Goal: Task Accomplishment & Management: Use online tool/utility

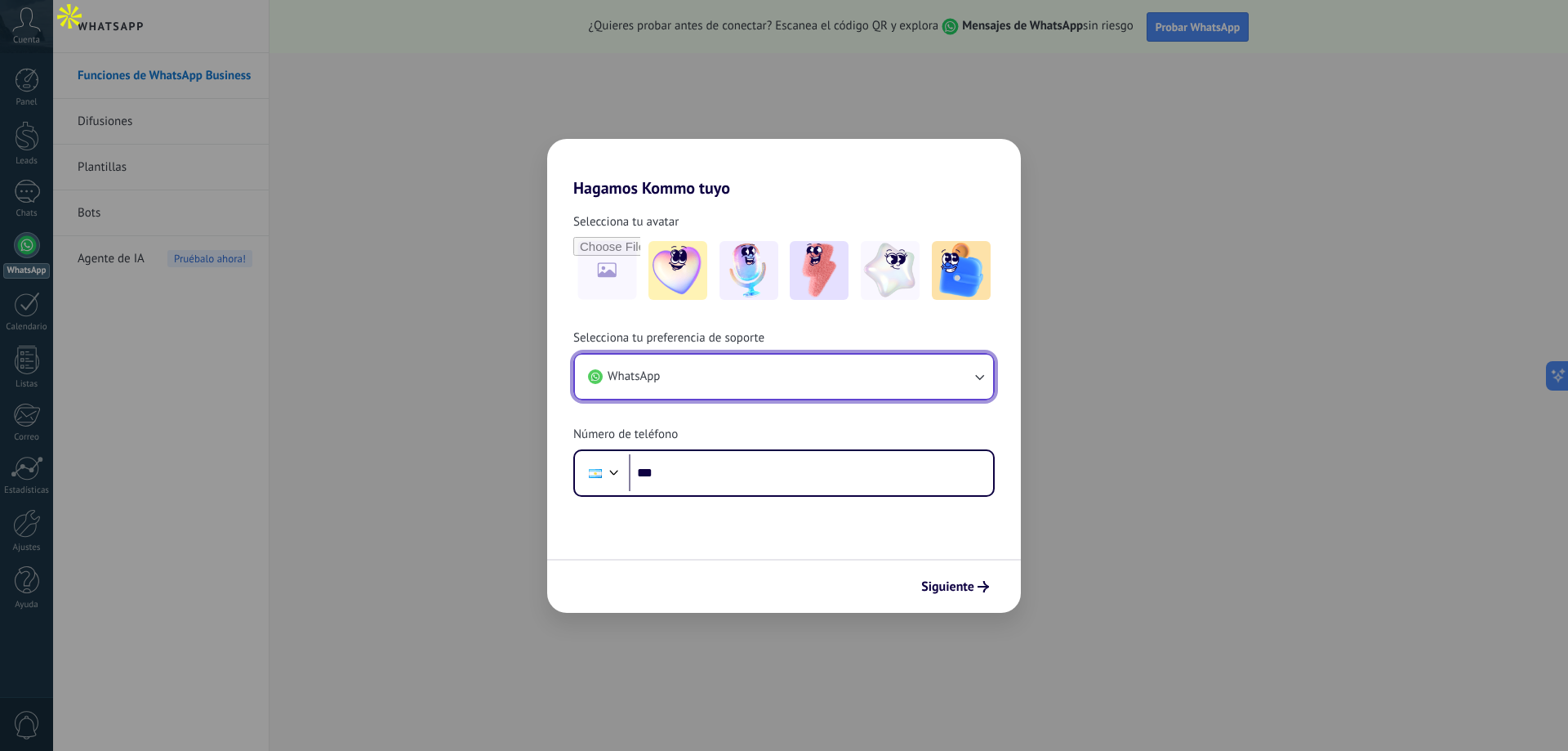
click at [793, 389] on button "WhatsApp" at bounding box center [784, 376] width 418 height 44
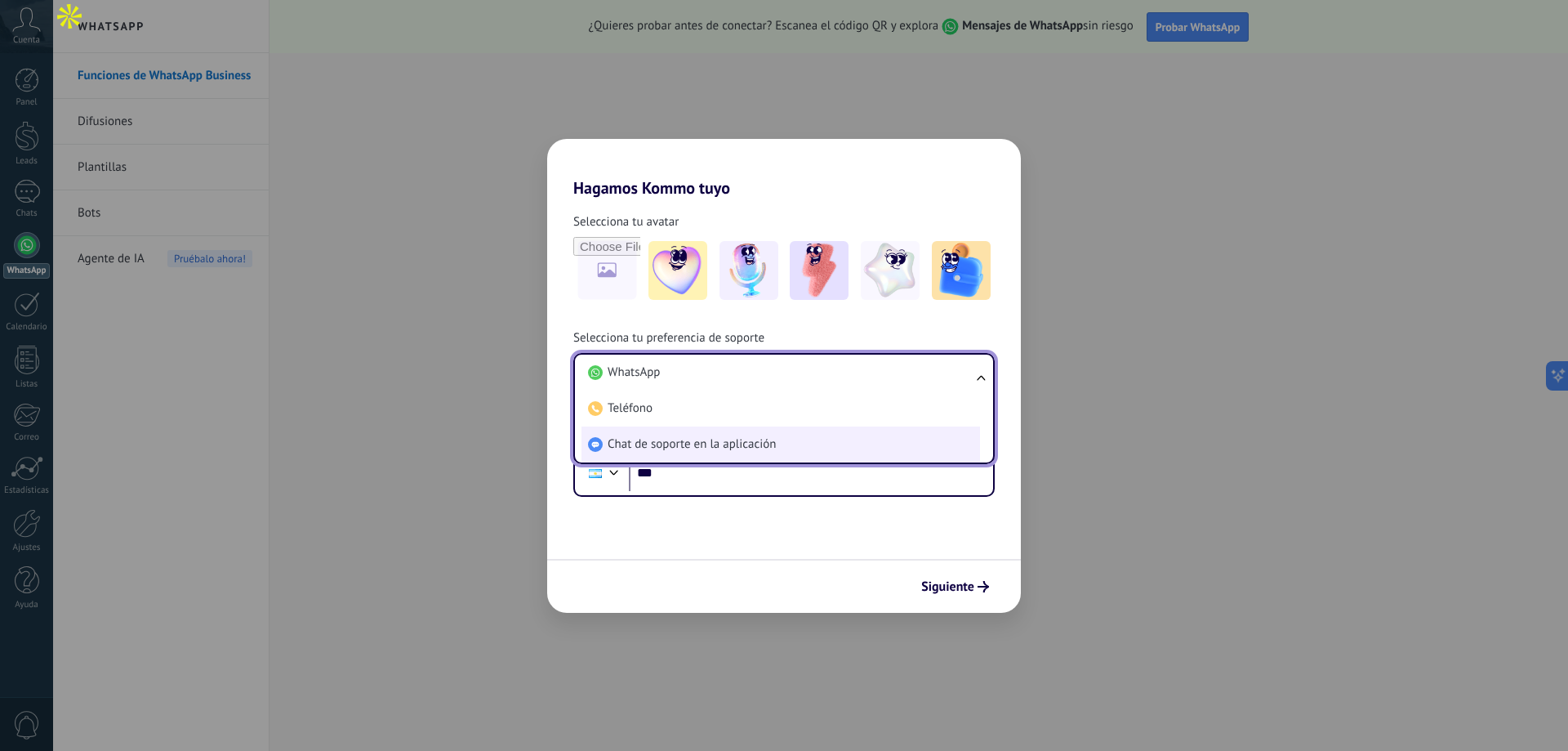
click at [691, 430] on li "Chat de soporte en la aplicación" at bounding box center [781, 443] width 399 height 36
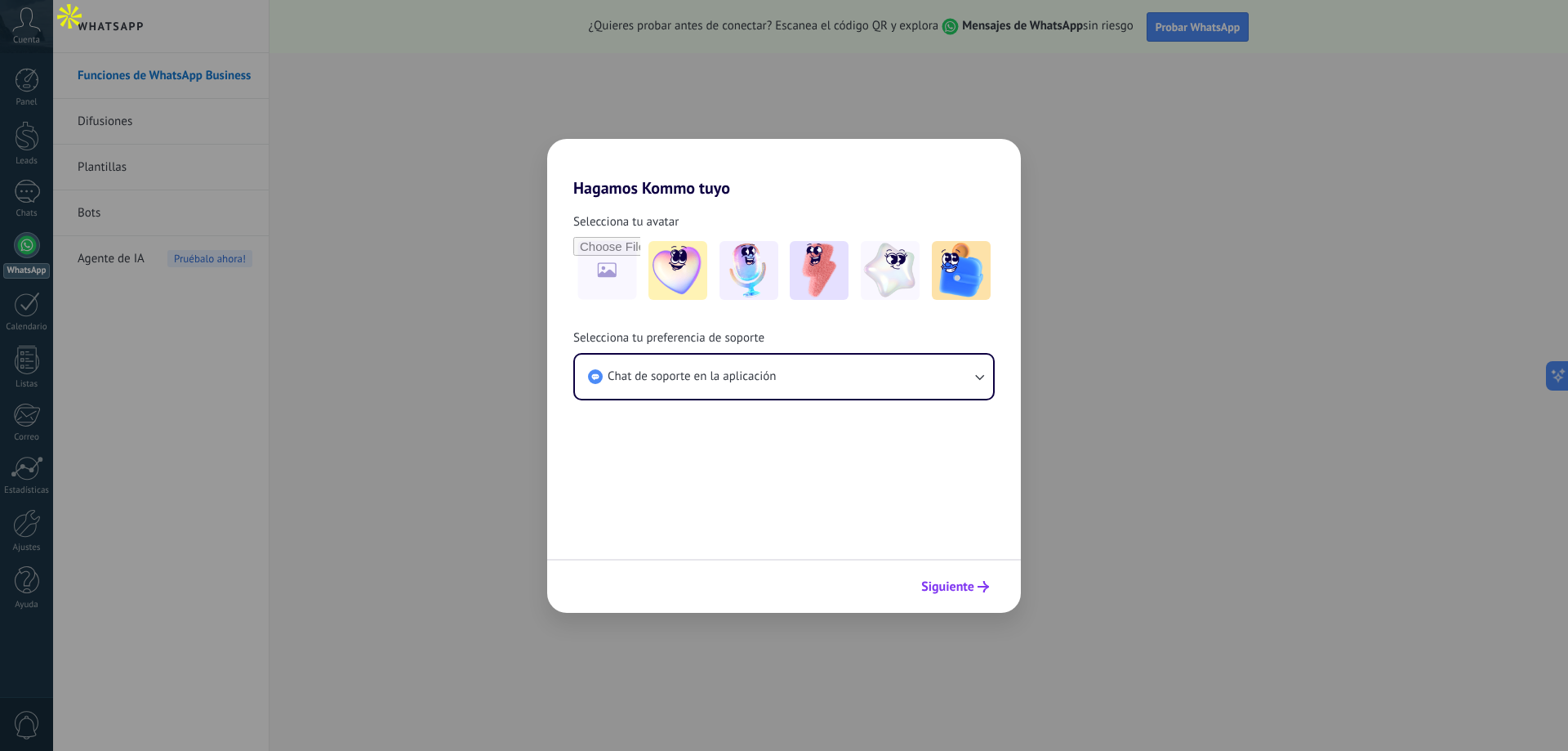
click at [943, 581] on span "Siguiente" at bounding box center [948, 586] width 53 height 11
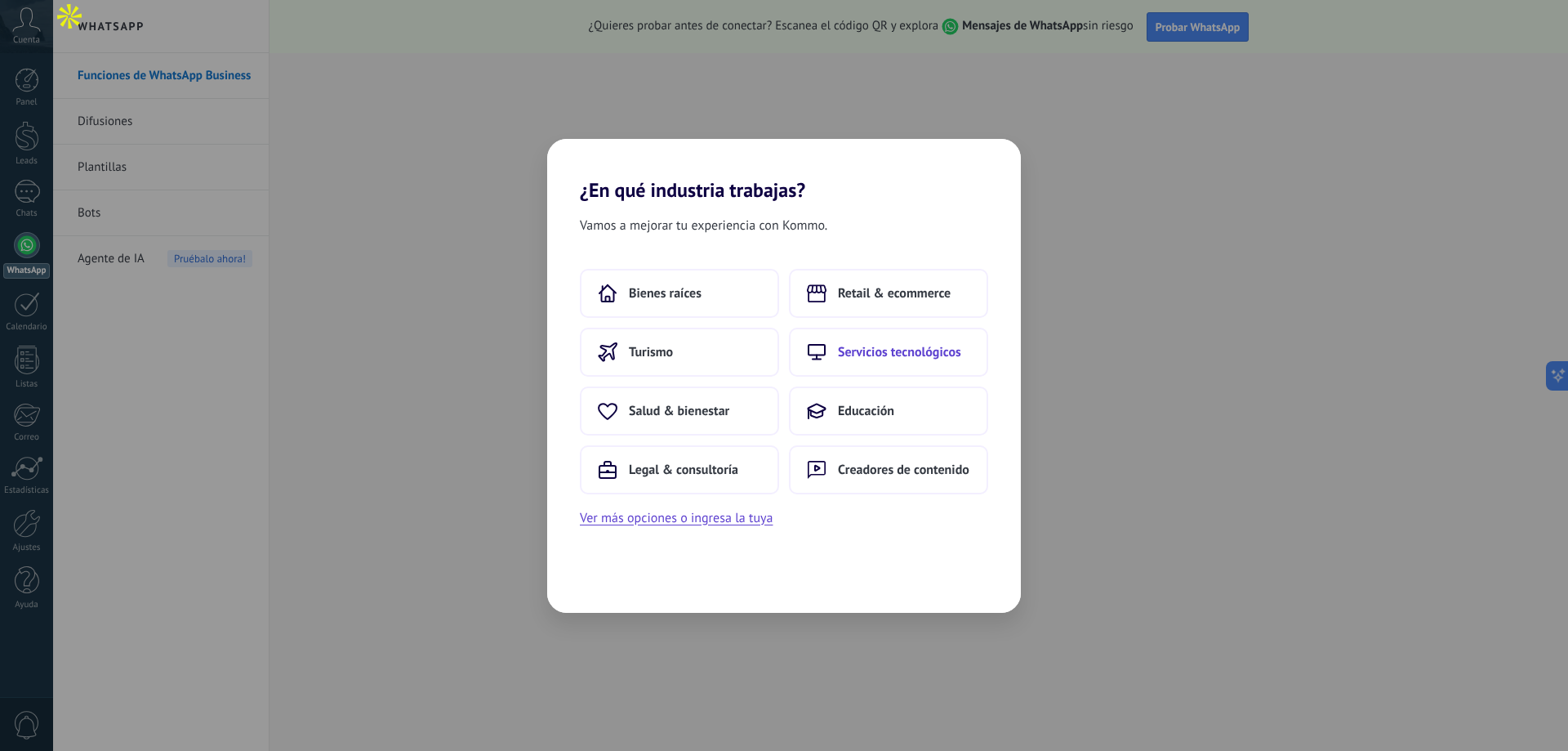
click at [862, 349] on span "Servicios tecnológicos" at bounding box center [900, 352] width 124 height 17
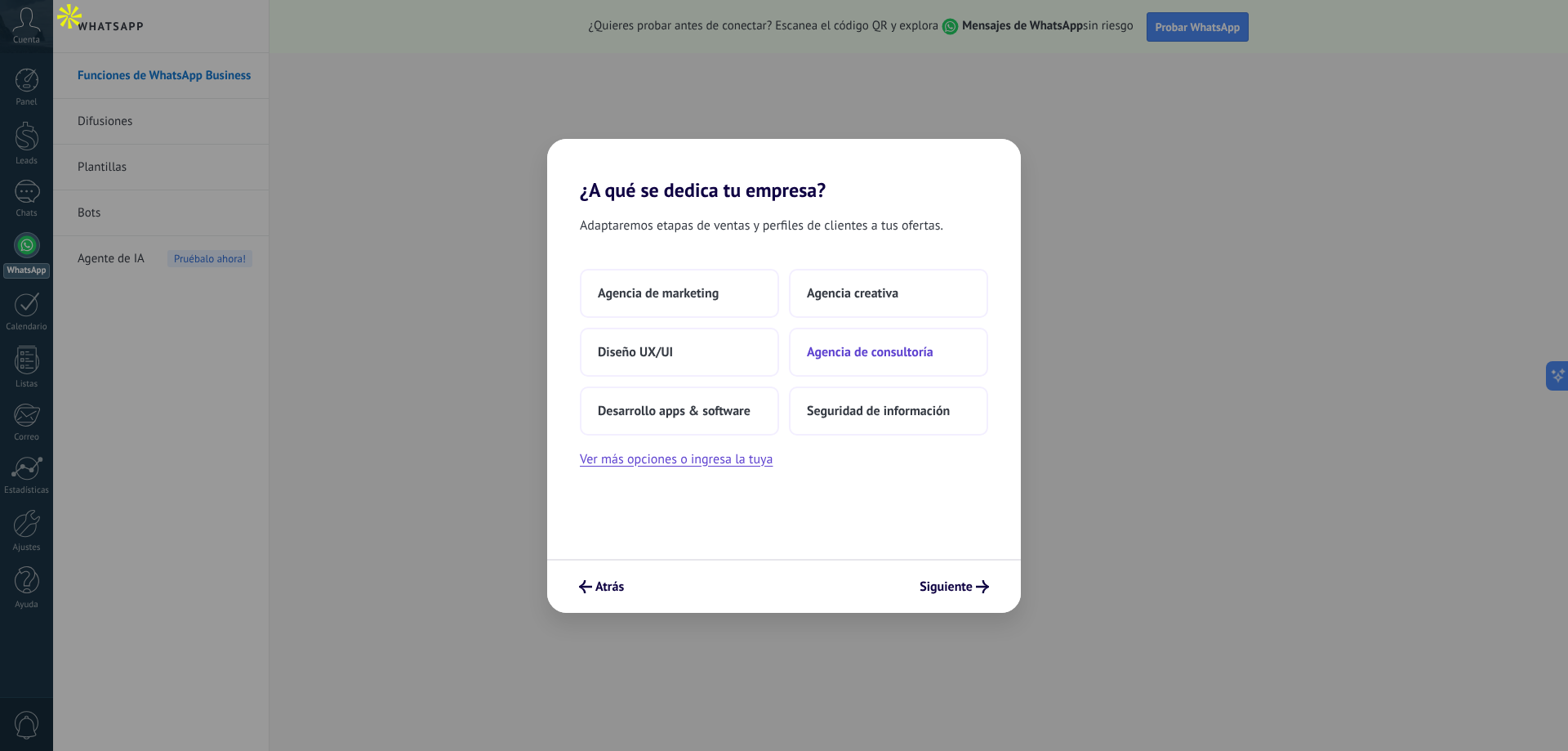
click at [841, 345] on span "Agencia de consultoría" at bounding box center [869, 352] width 126 height 17
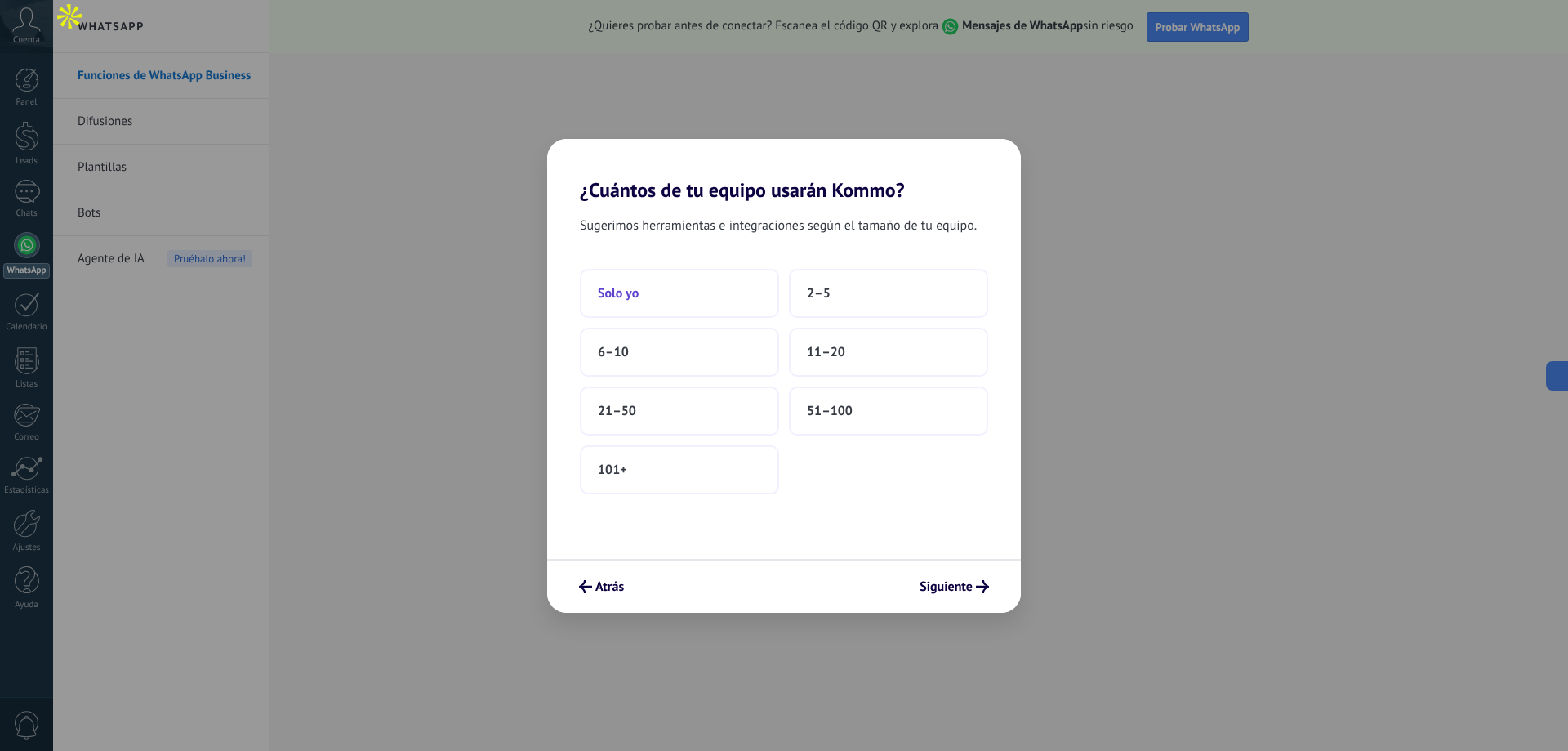
click at [727, 292] on button "Solo yo" at bounding box center [679, 294] width 199 height 49
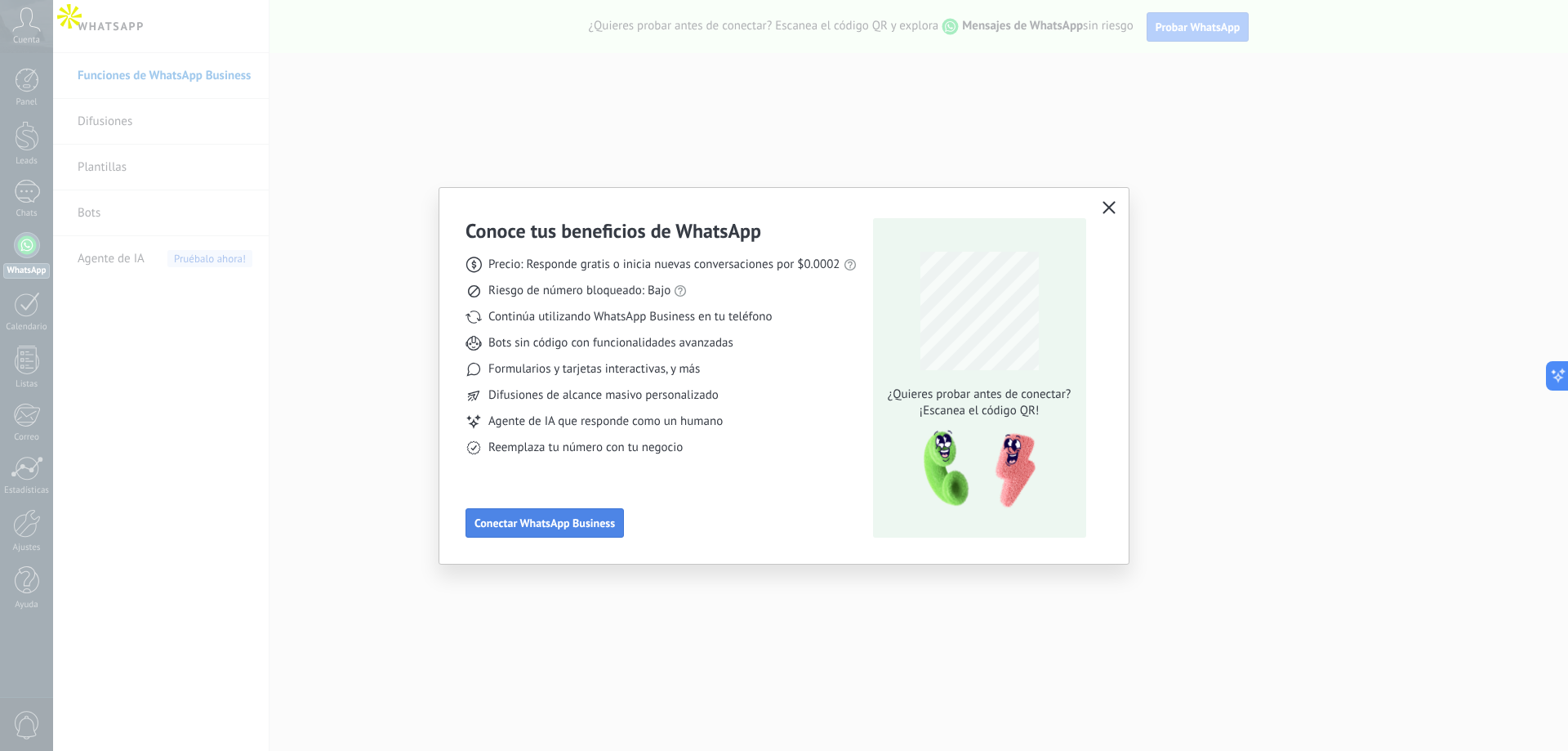
click at [588, 515] on button "Conectar WhatsApp Business" at bounding box center [544, 523] width 159 height 30
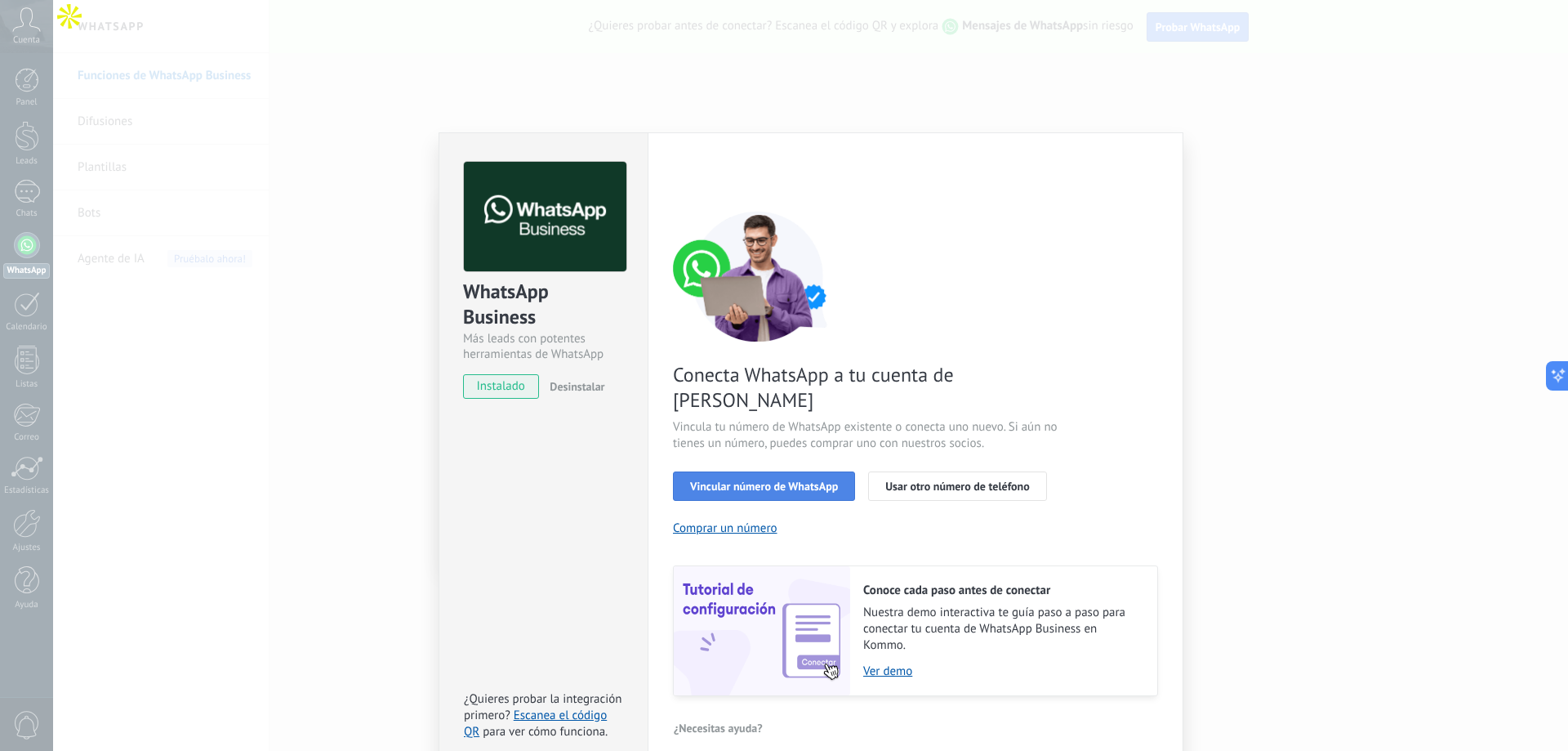
click at [807, 480] on span "Vincular número de WhatsApp" at bounding box center [764, 485] width 148 height 11
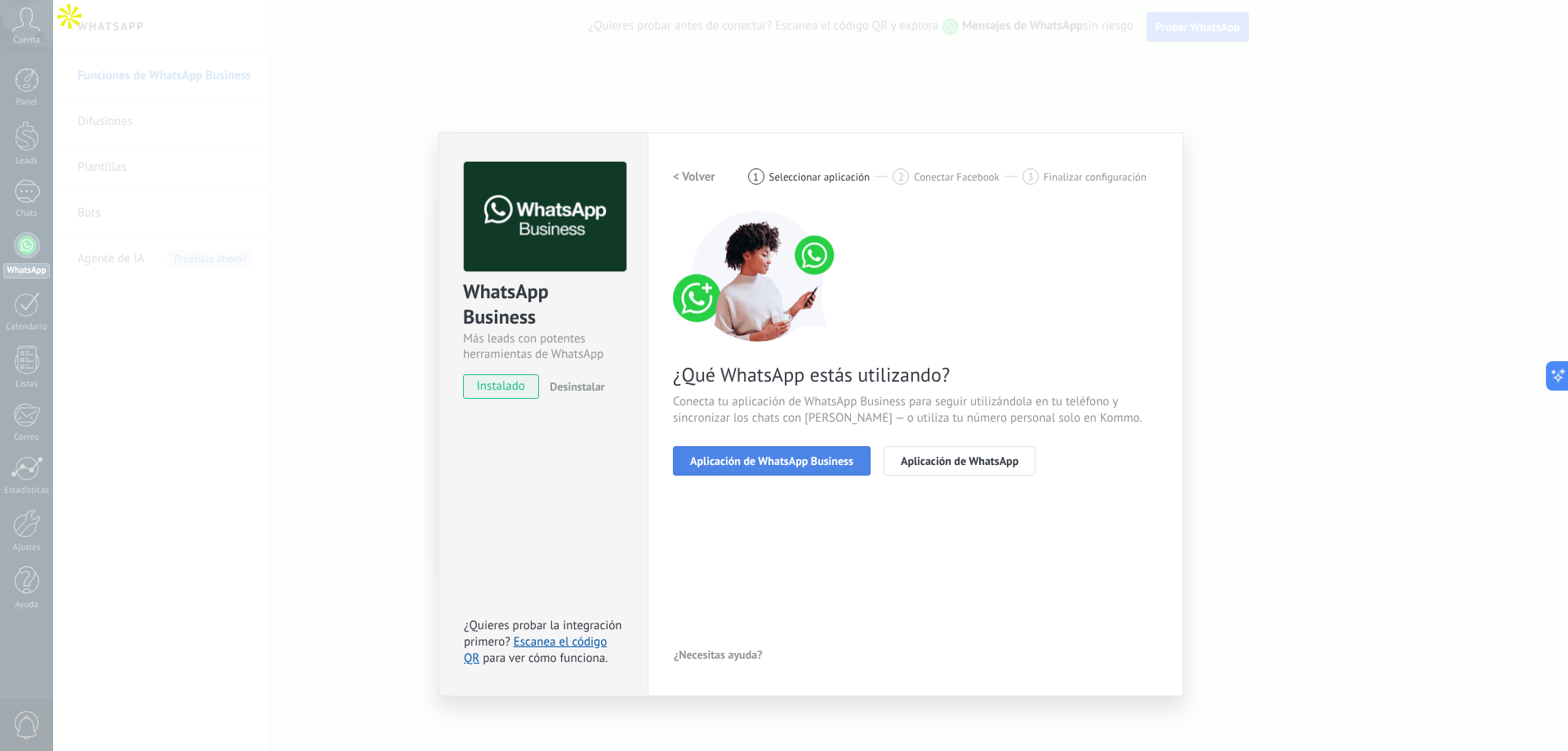
click at [780, 465] on span "Aplicación de WhatsApp Business" at bounding box center [772, 460] width 164 height 11
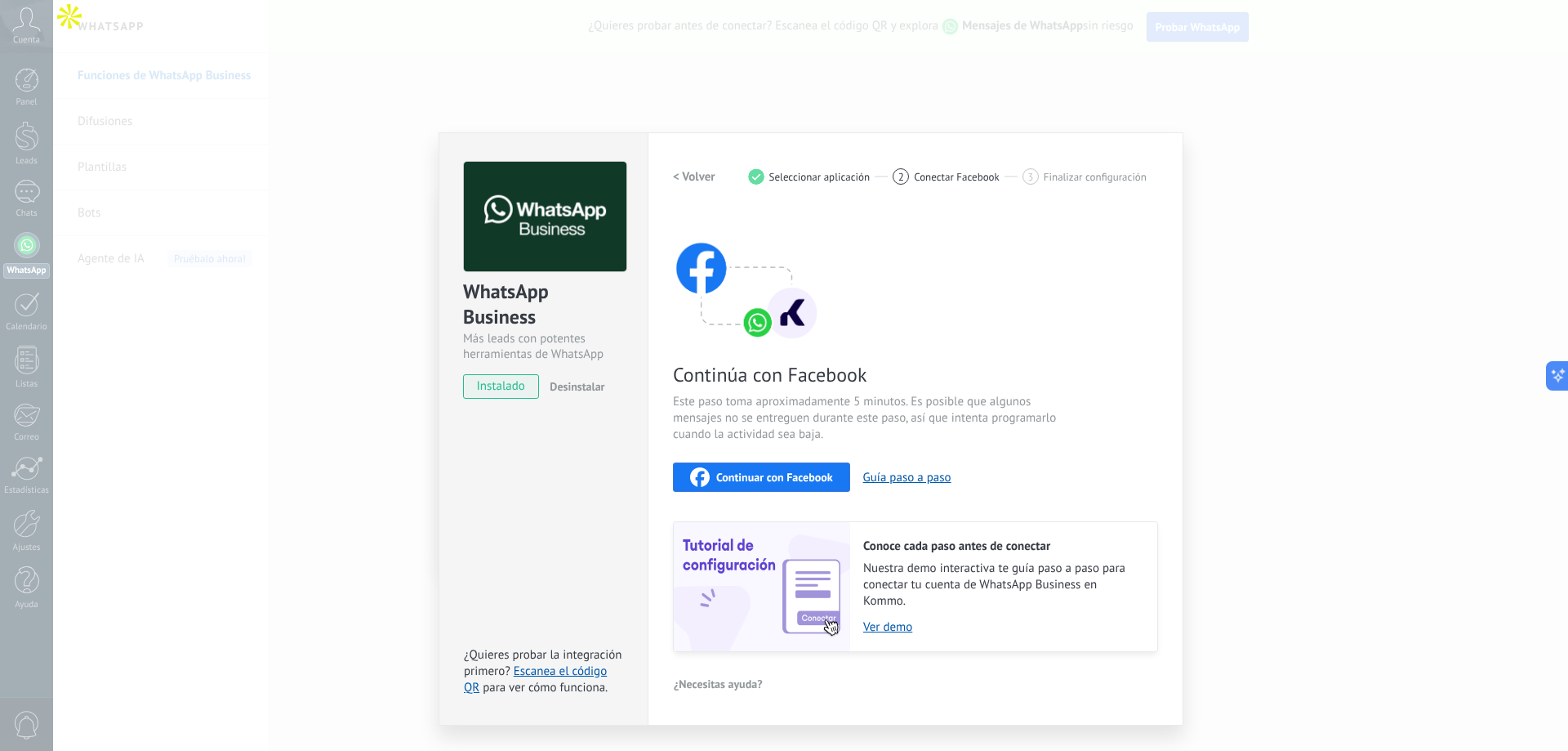
click at [790, 468] on div "Continuar con Facebook" at bounding box center [761, 477] width 143 height 20
